Goal: Task Accomplishment & Management: Use online tool/utility

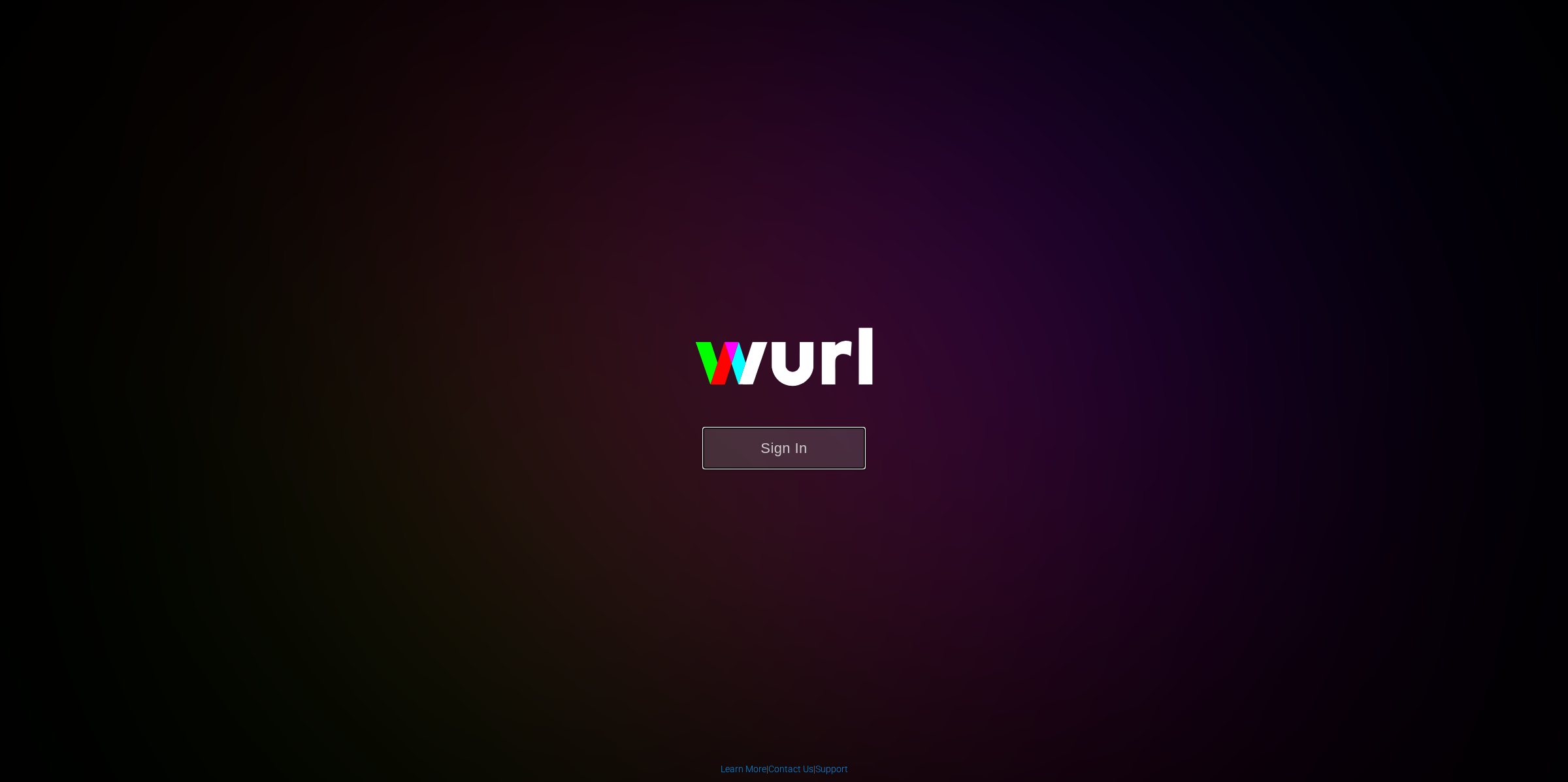
click at [796, 445] on button "Sign In" at bounding box center [784, 448] width 163 height 42
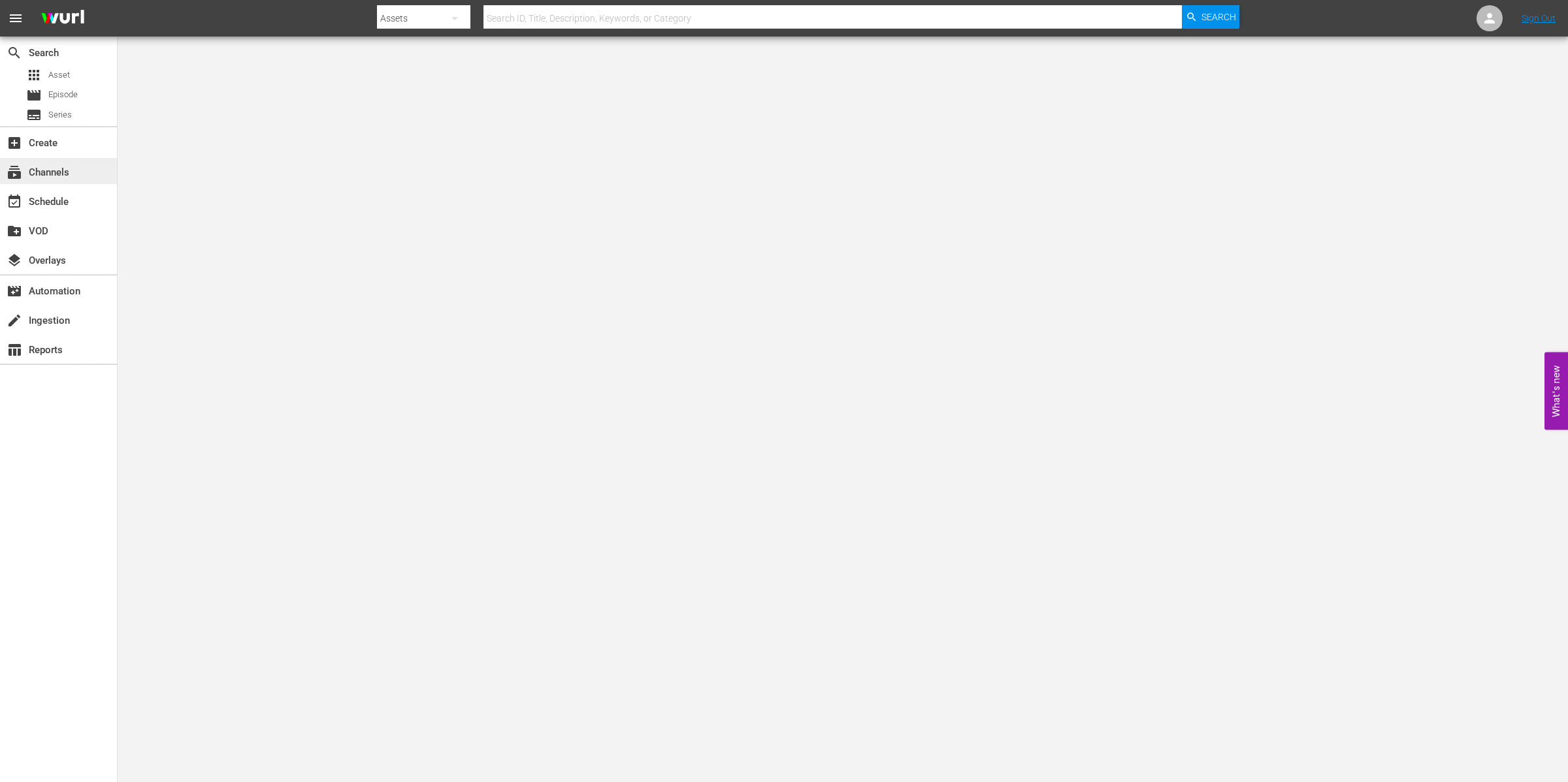
click at [46, 166] on div "subscriptions Channels" at bounding box center [36, 170] width 73 height 12
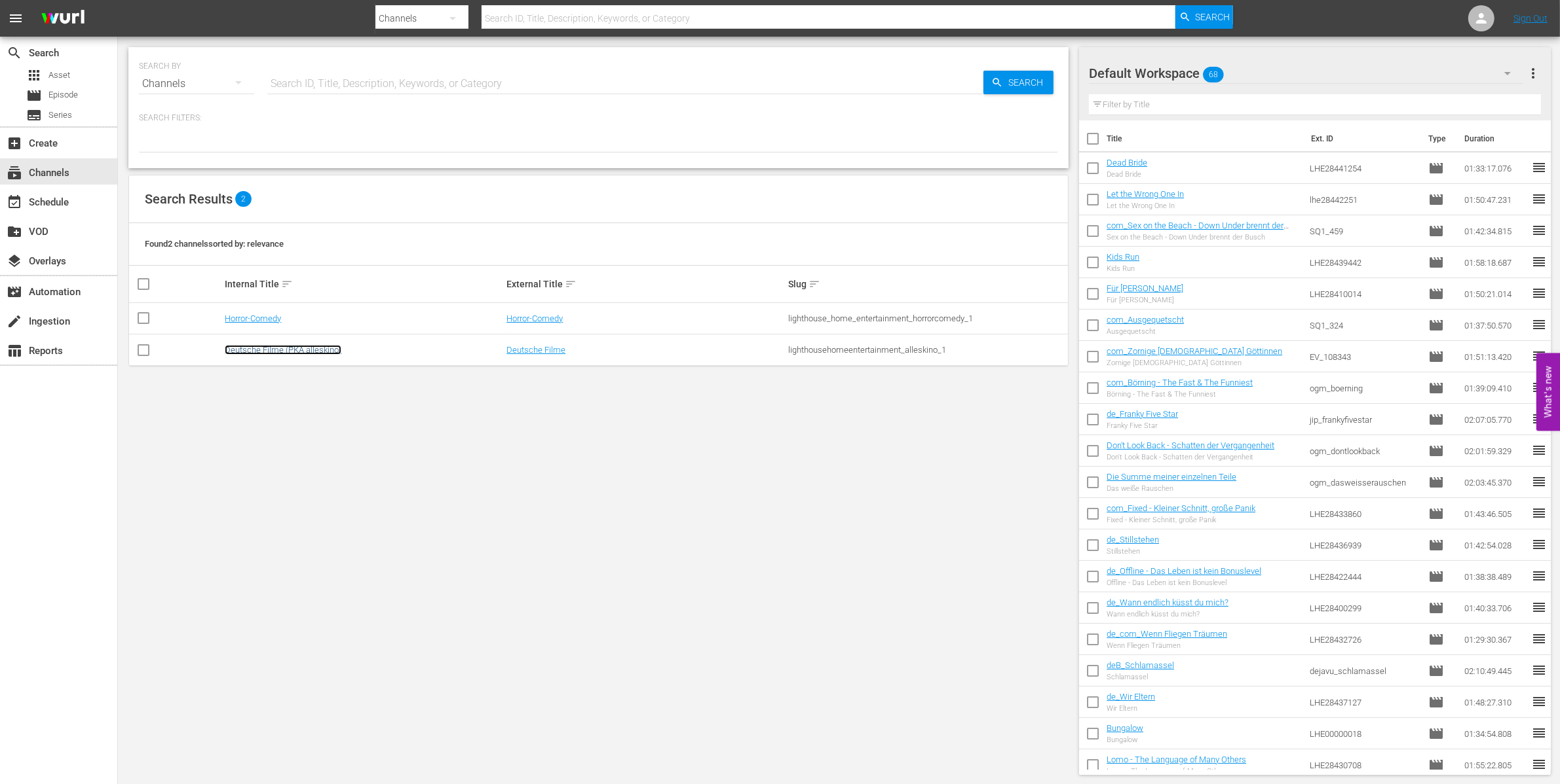
click at [253, 349] on link "Deutsche Filme (PKA alleskino)" at bounding box center [282, 350] width 116 height 10
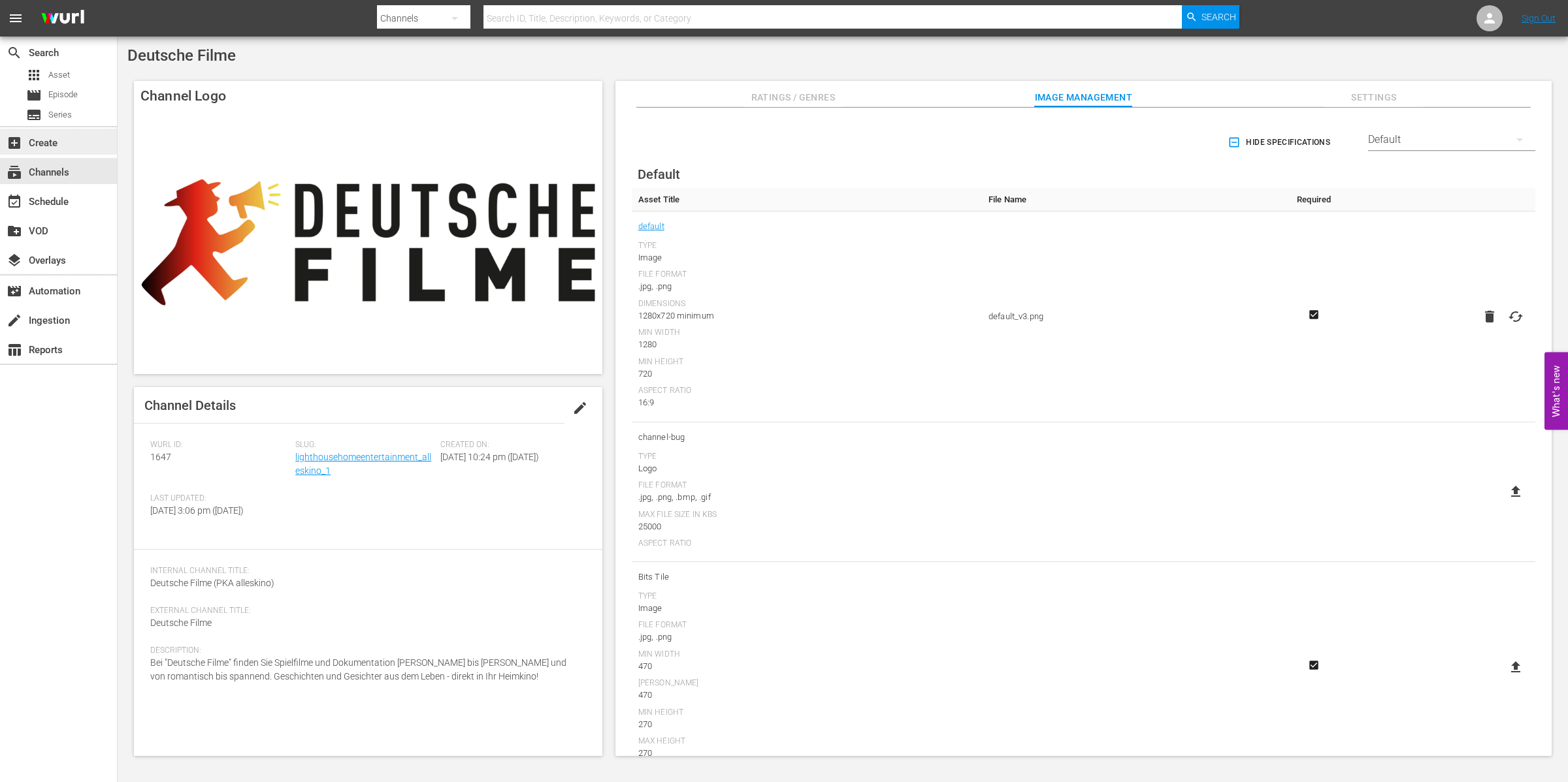
click at [40, 142] on div "add_box Create" at bounding box center [36, 141] width 73 height 12
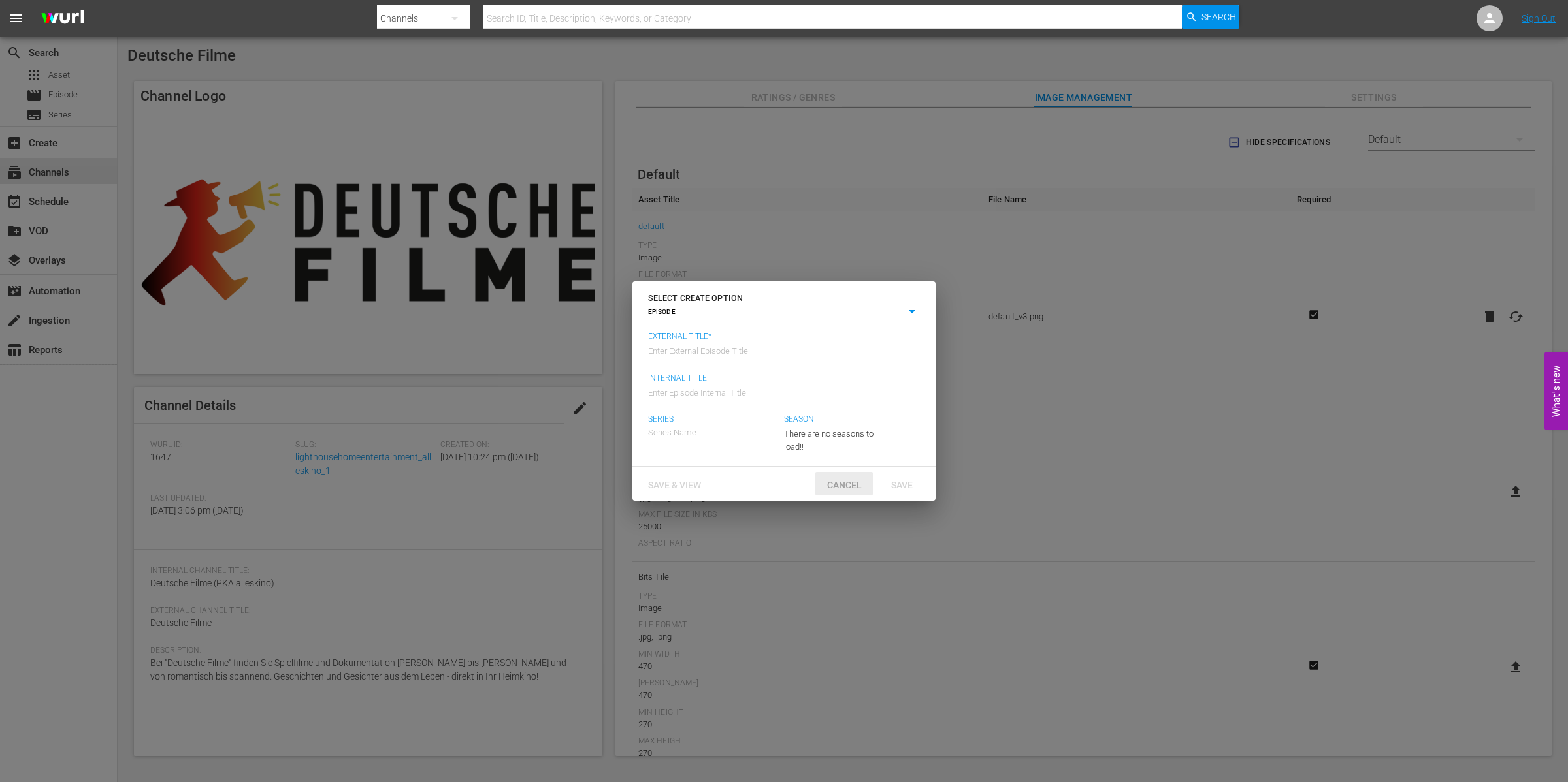
click at [847, 480] on span "Cancel" at bounding box center [844, 485] width 55 height 10
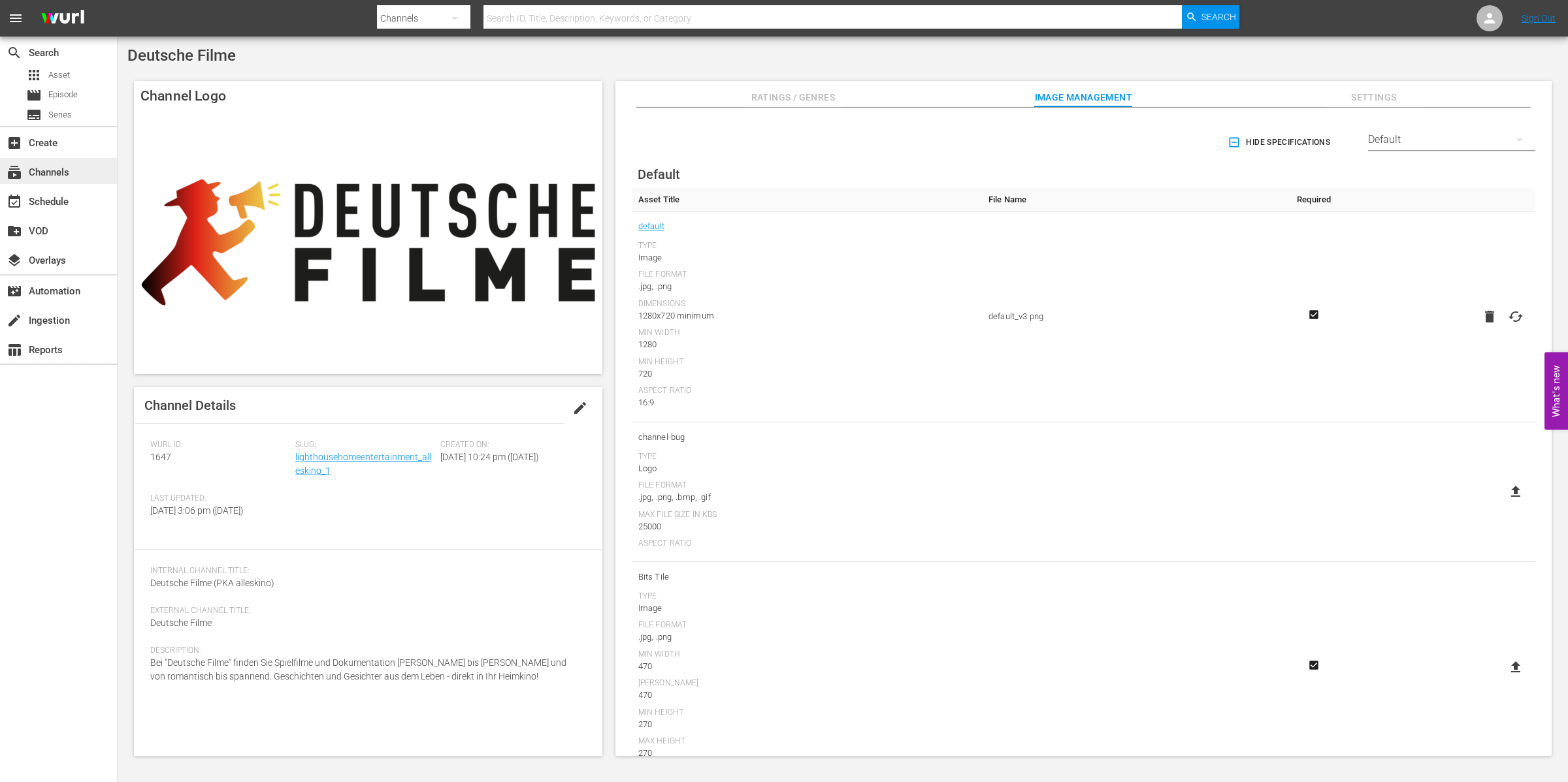
click at [53, 165] on div "subscriptions Channels" at bounding box center [36, 170] width 73 height 12
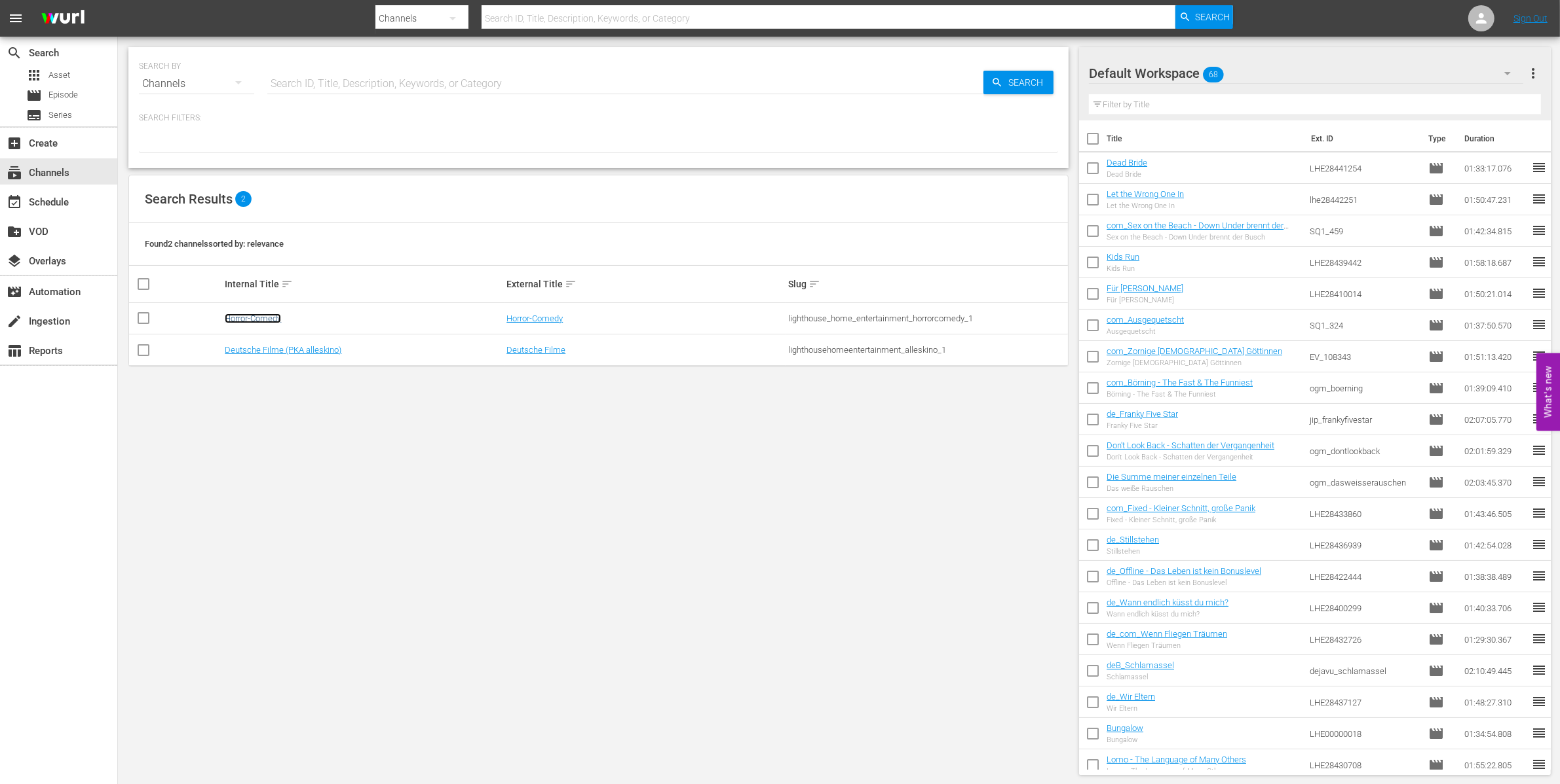
click at [256, 319] on link "Horror-Comedy" at bounding box center [253, 318] width 56 height 10
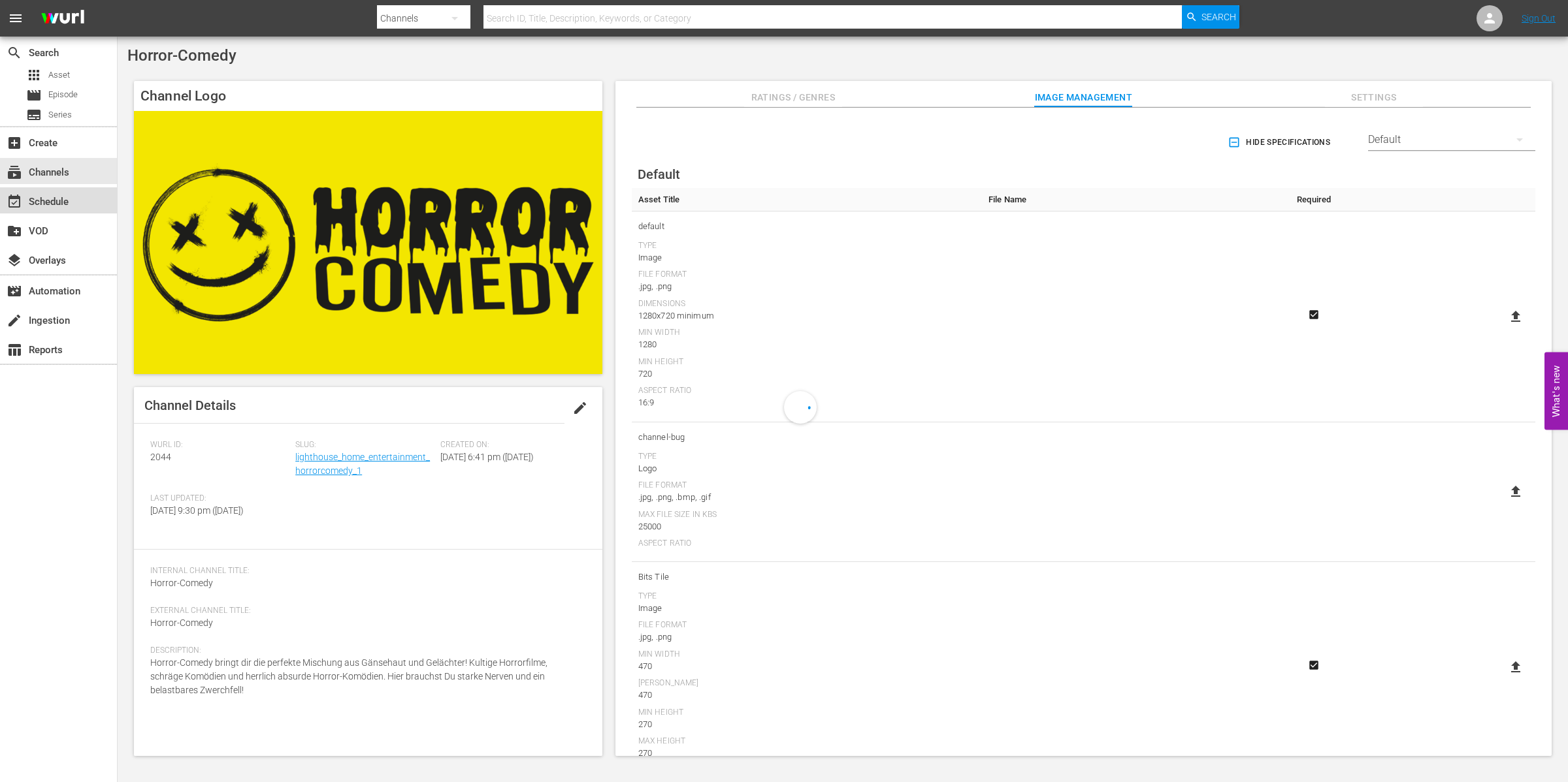
click at [40, 200] on div "event_available Schedule" at bounding box center [36, 200] width 73 height 12
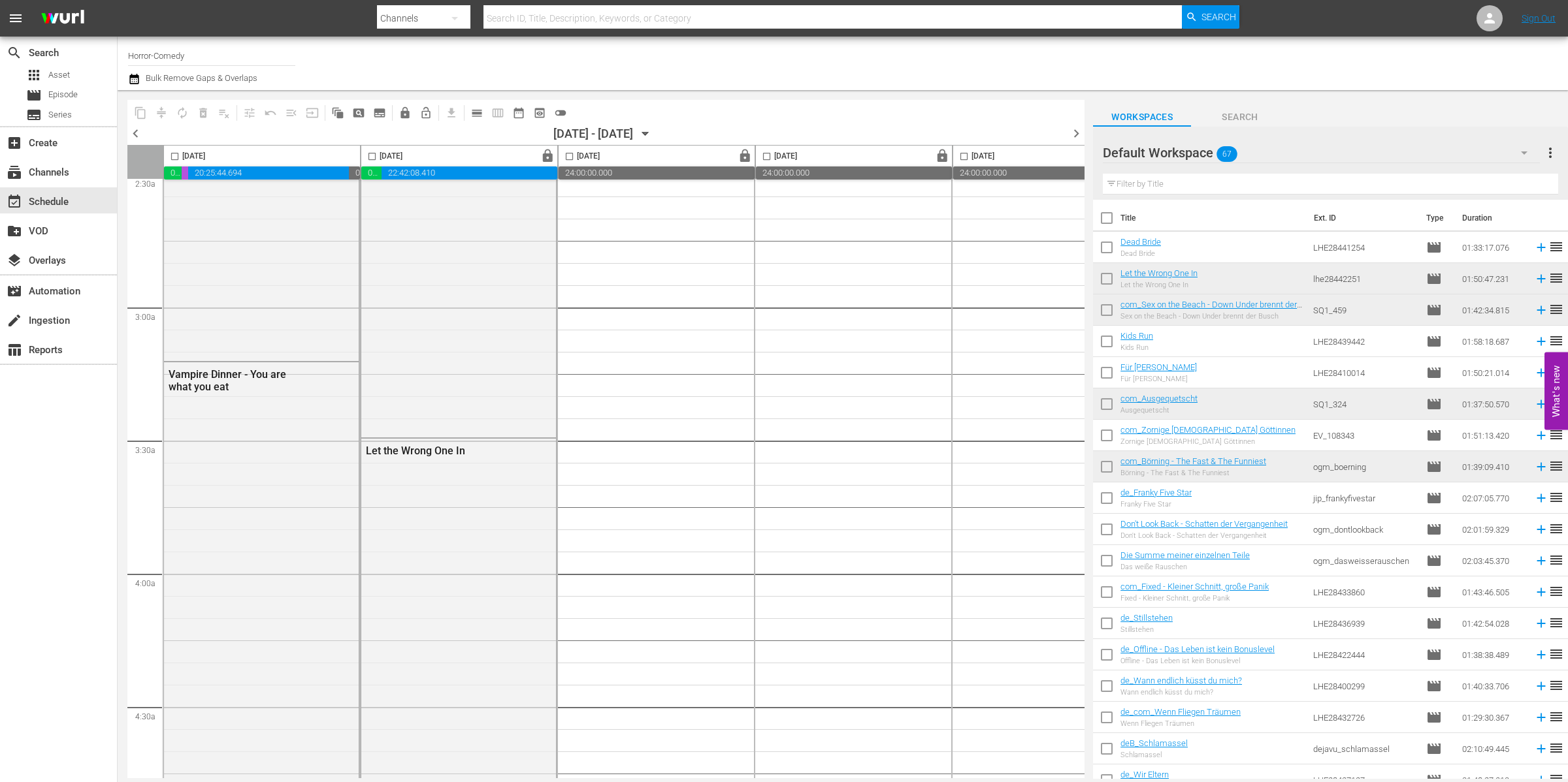
scroll to position [408, 0]
